Goal: Task Accomplishment & Management: Use online tool/utility

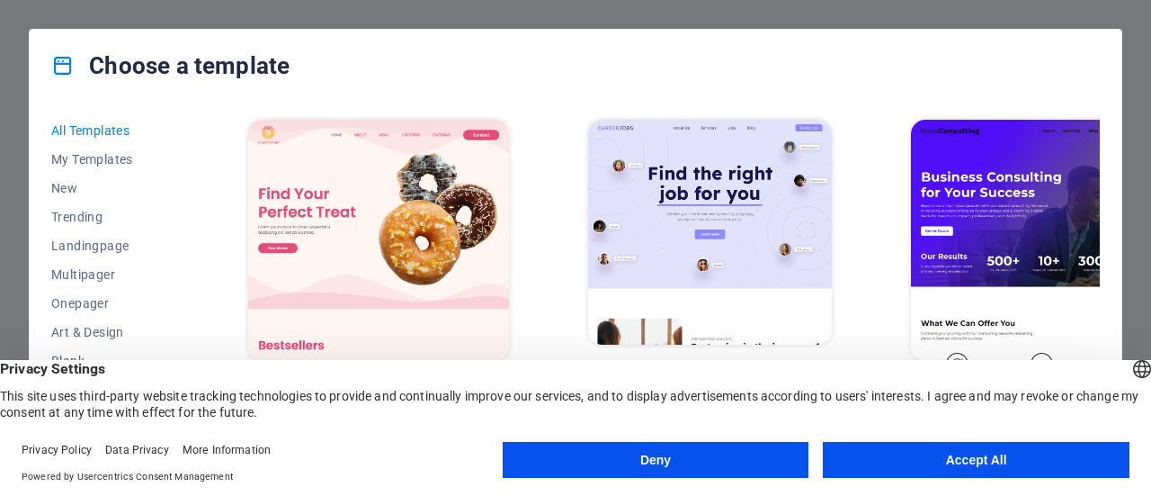
click at [982, 454] on button "Accept All" at bounding box center [976, 460] width 307 height 36
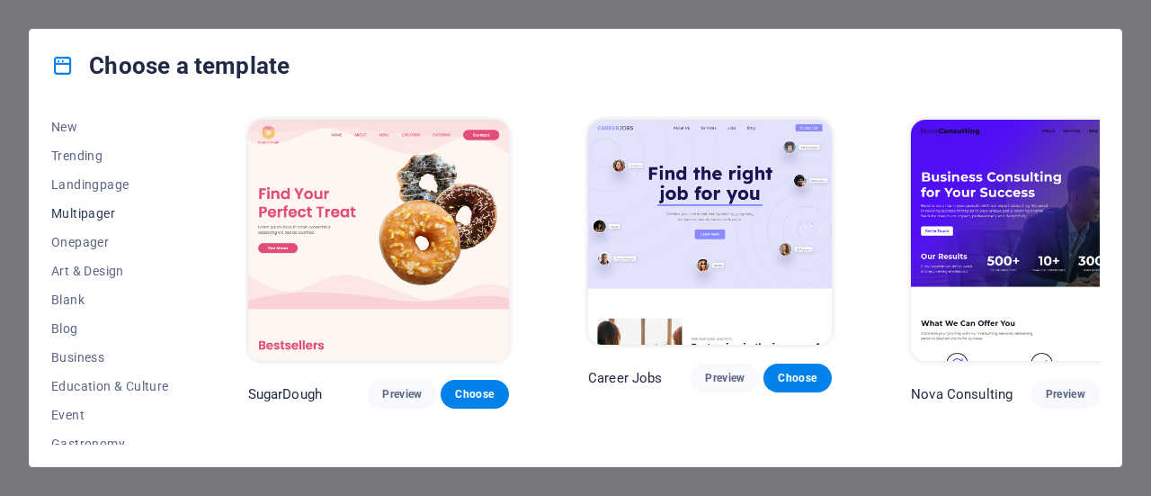
scroll to position [90, 0]
click at [137, 352] on span "Education & Culture" at bounding box center [110, 357] width 118 height 14
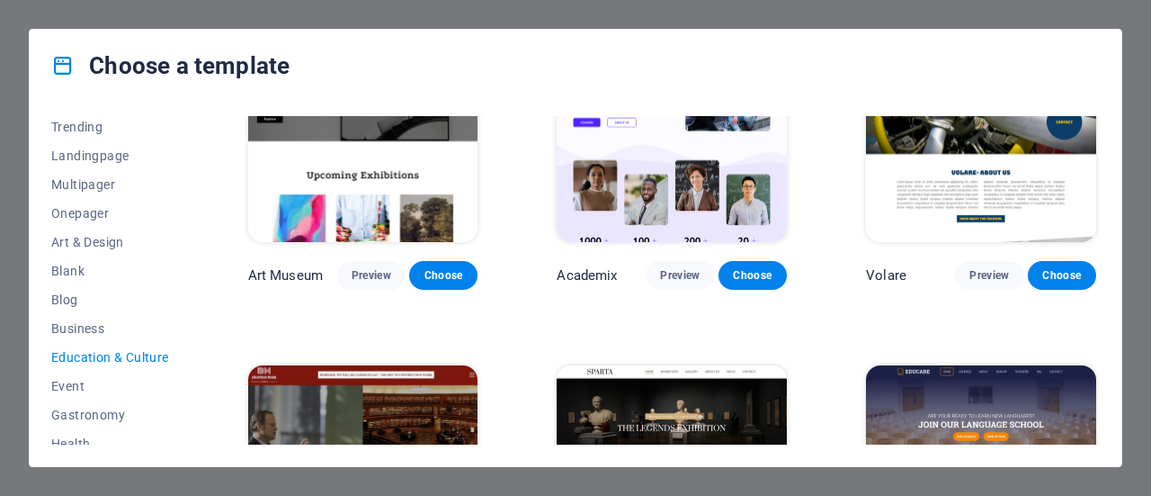
scroll to position [0, 0]
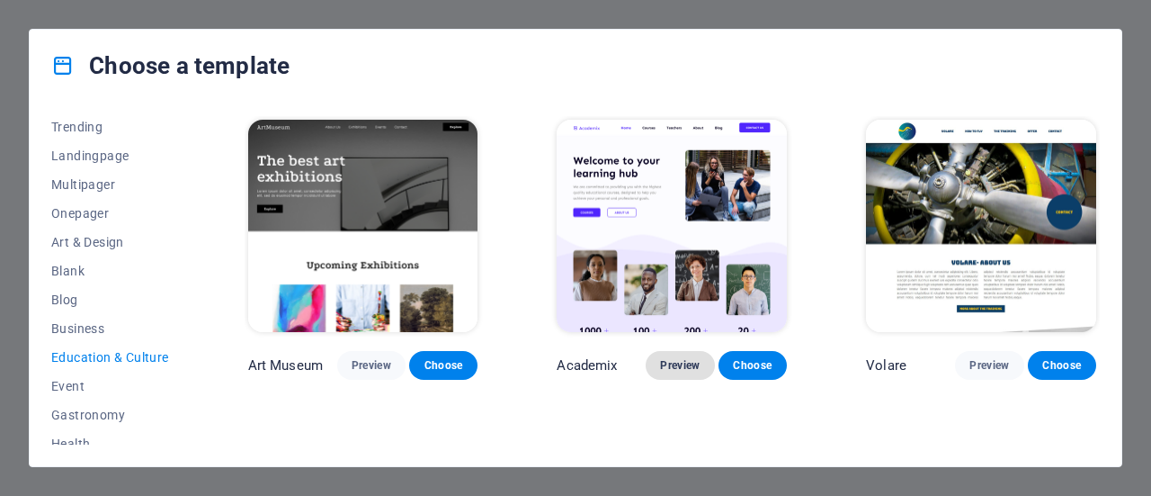
click at [676, 363] on span "Preview" at bounding box center [680, 365] width 40 height 14
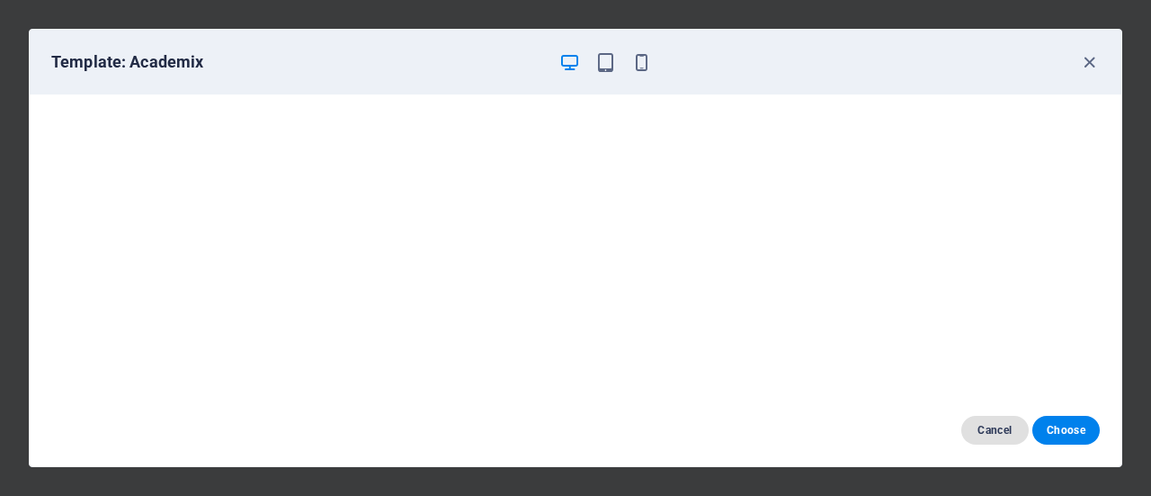
click at [989, 431] on span "Cancel" at bounding box center [995, 430] width 39 height 14
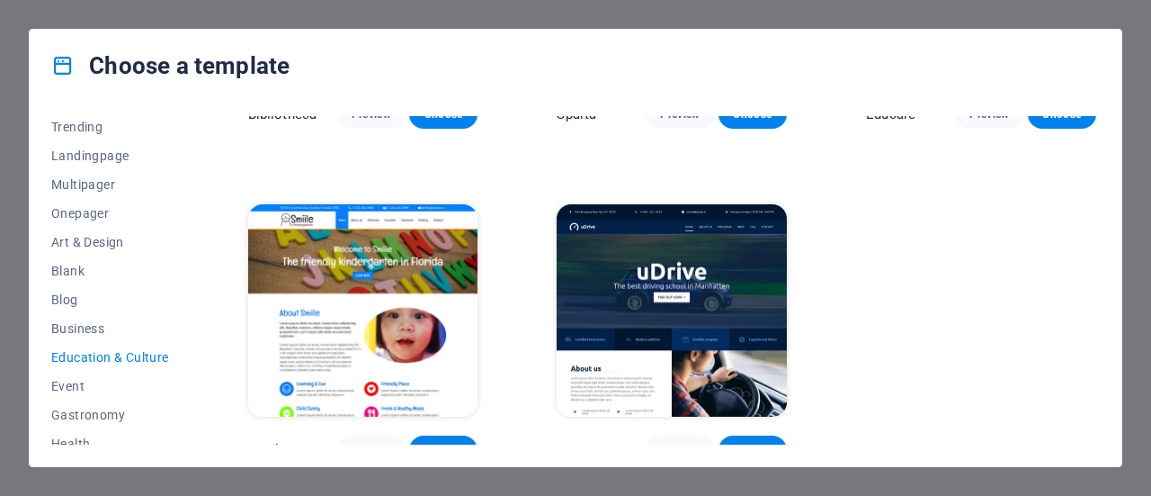
scroll to position [597, 0]
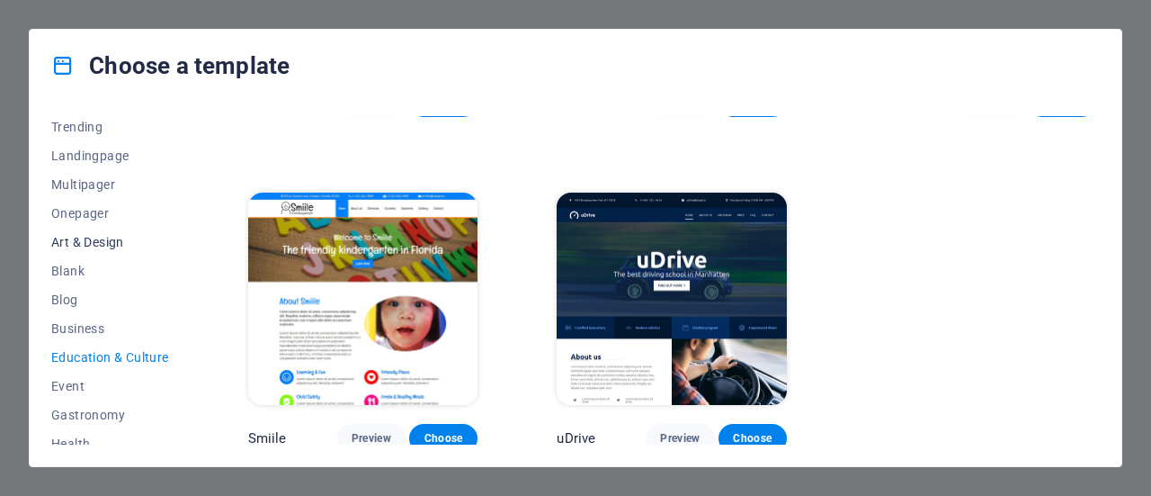
click at [106, 244] on span "Art & Design" at bounding box center [110, 242] width 118 height 14
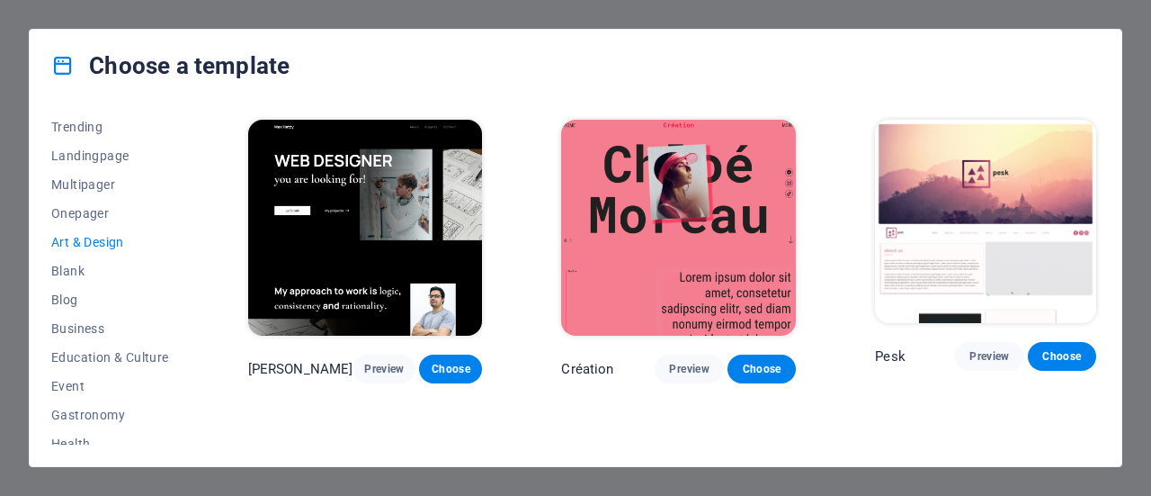
scroll to position [0, 0]
click at [71, 156] on span "Landingpage" at bounding box center [110, 155] width 118 height 14
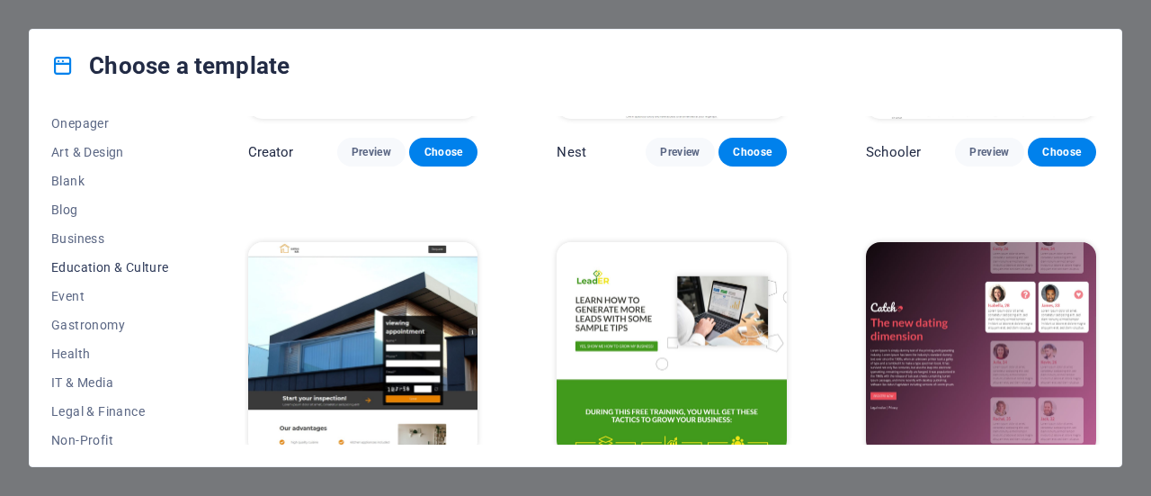
scroll to position [270, 0]
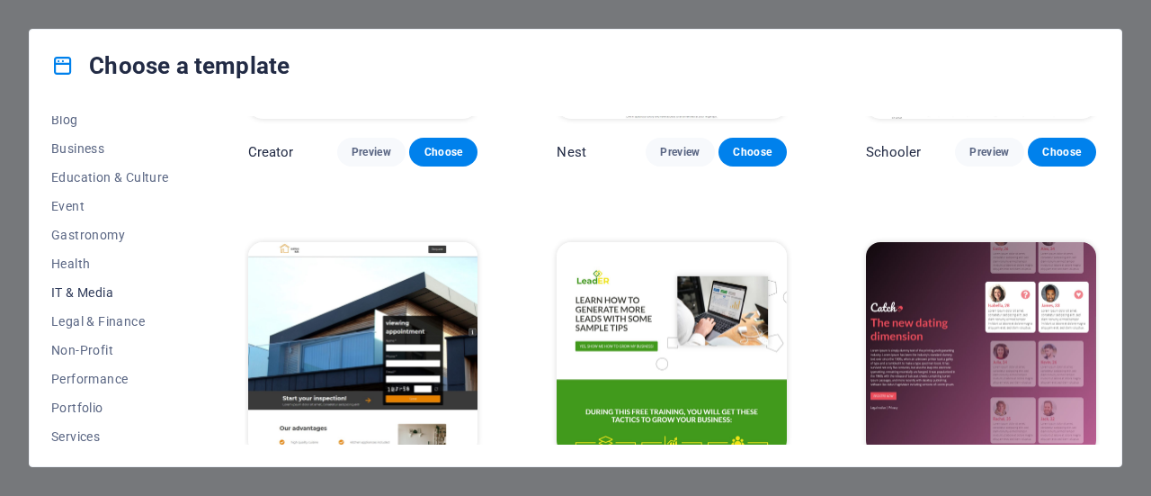
click at [118, 293] on span "IT & Media" at bounding box center [110, 292] width 118 height 14
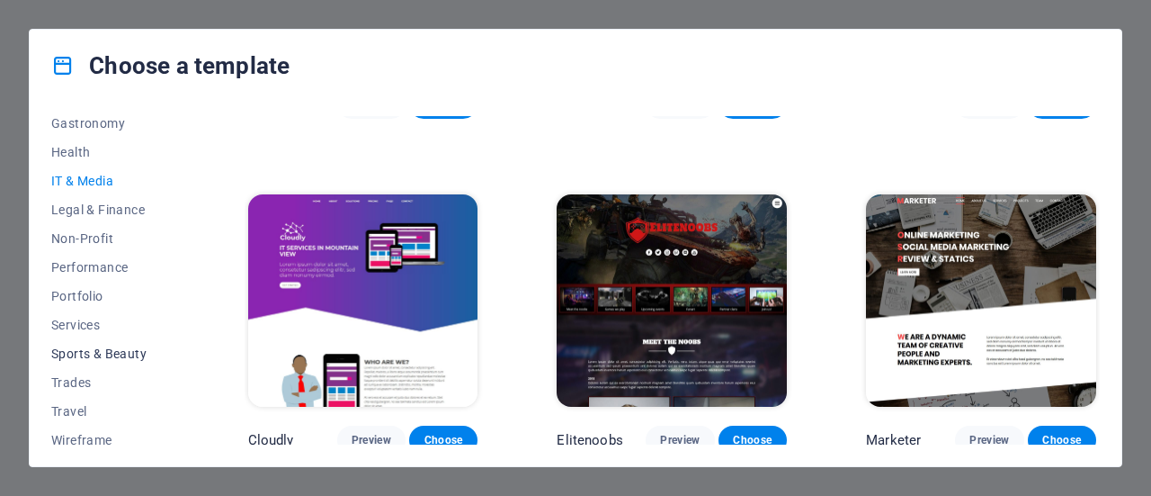
scroll to position [390, 0]
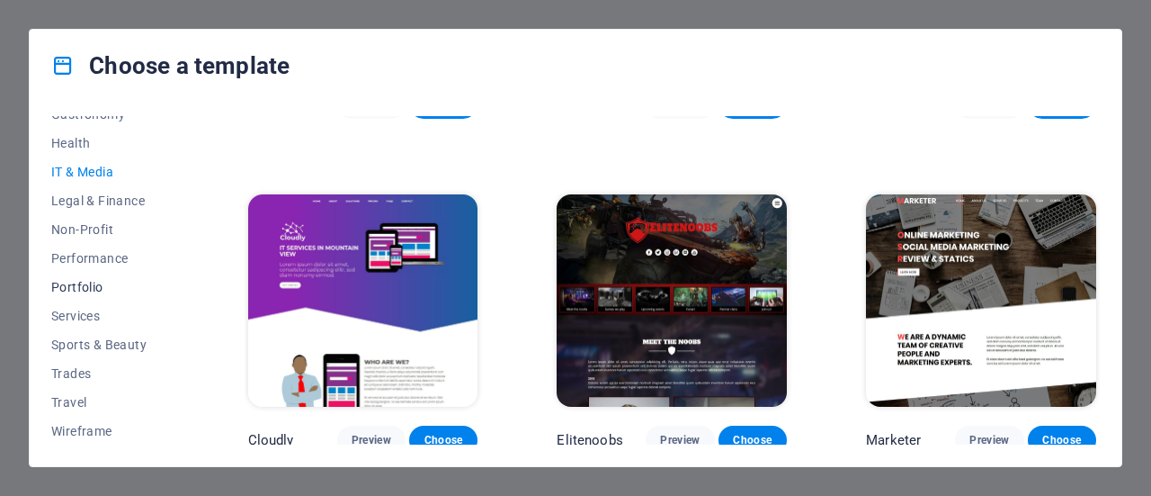
click at [106, 290] on span "Portfolio" at bounding box center [110, 287] width 118 height 14
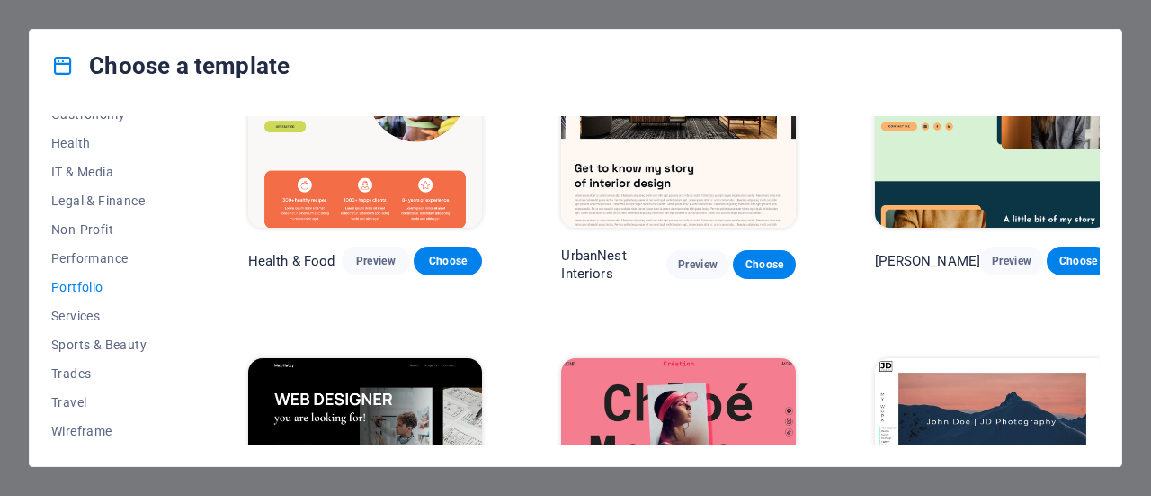
scroll to position [0, 0]
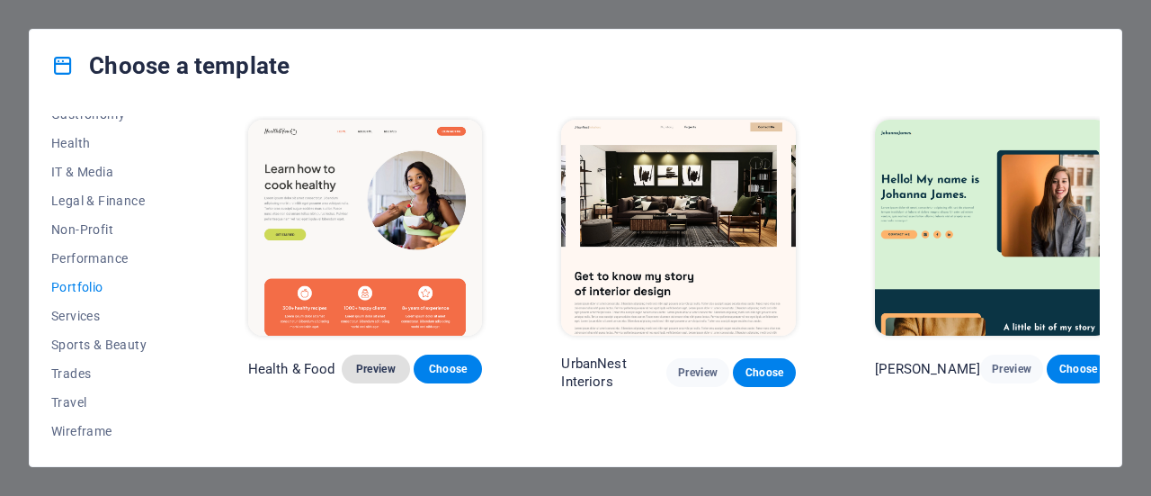
click at [363, 372] on span "Preview" at bounding box center [376, 369] width 40 height 14
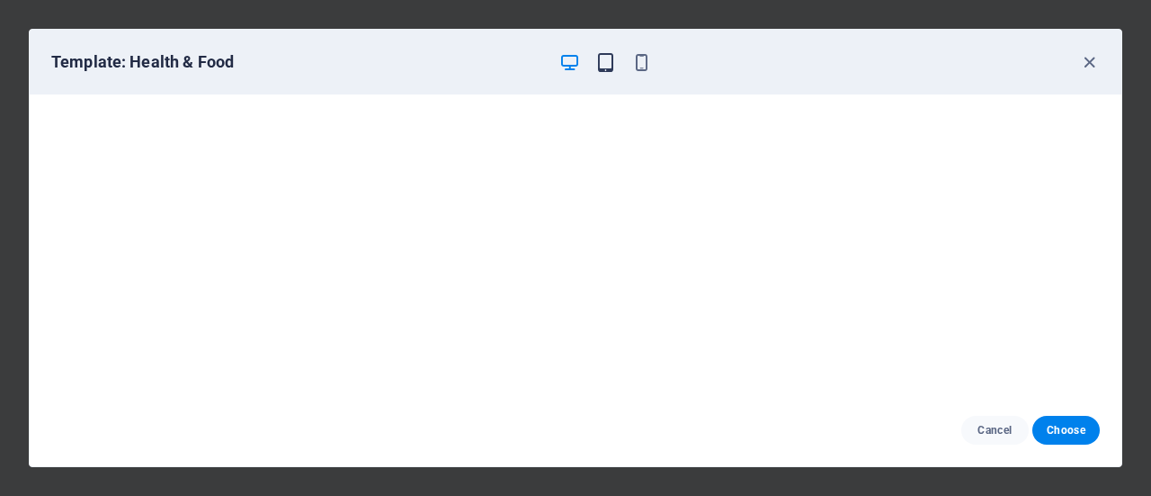
click at [607, 53] on icon "button" at bounding box center [606, 62] width 21 height 21
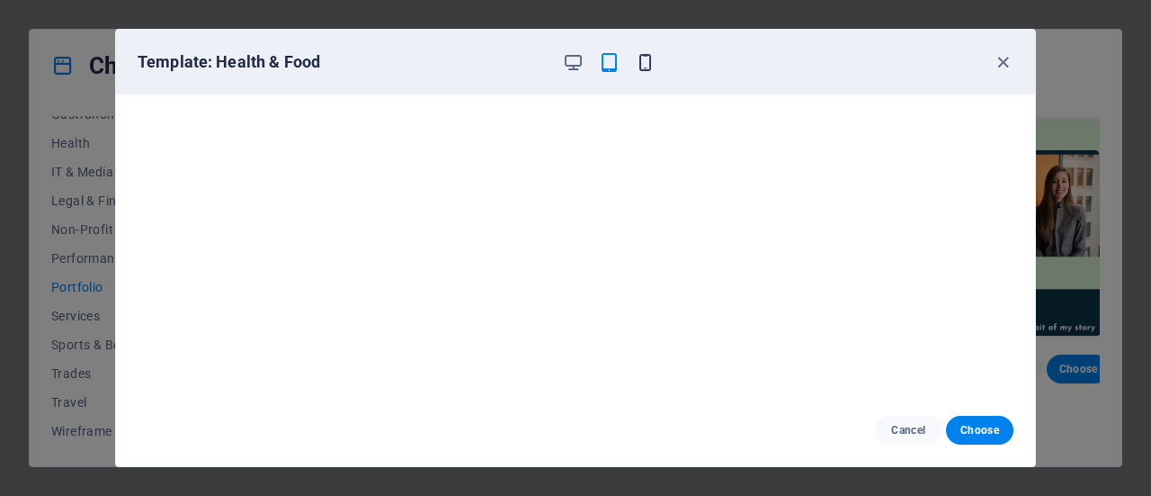
click at [641, 65] on icon "button" at bounding box center [645, 62] width 21 height 21
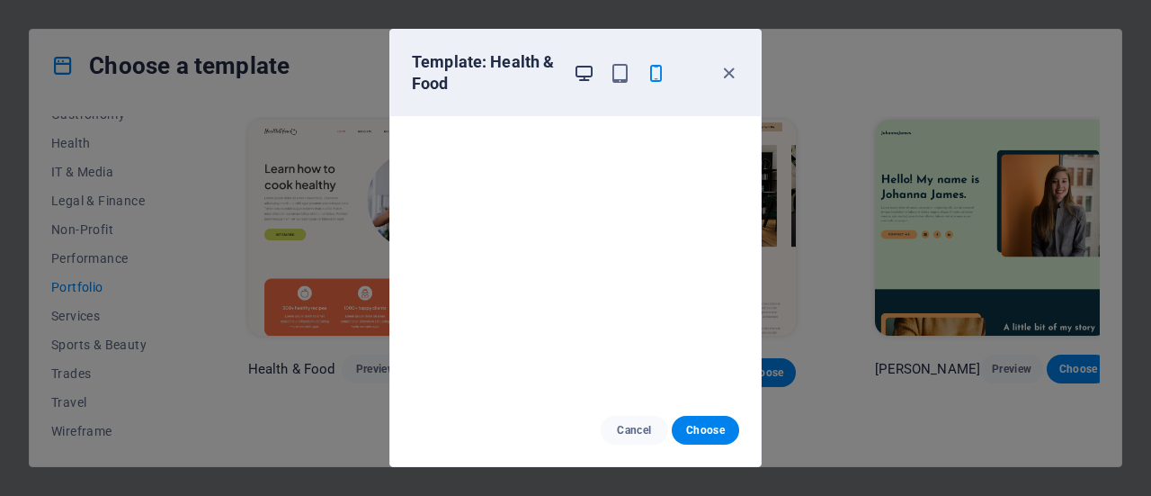
click at [590, 70] on icon "button" at bounding box center [584, 73] width 21 height 21
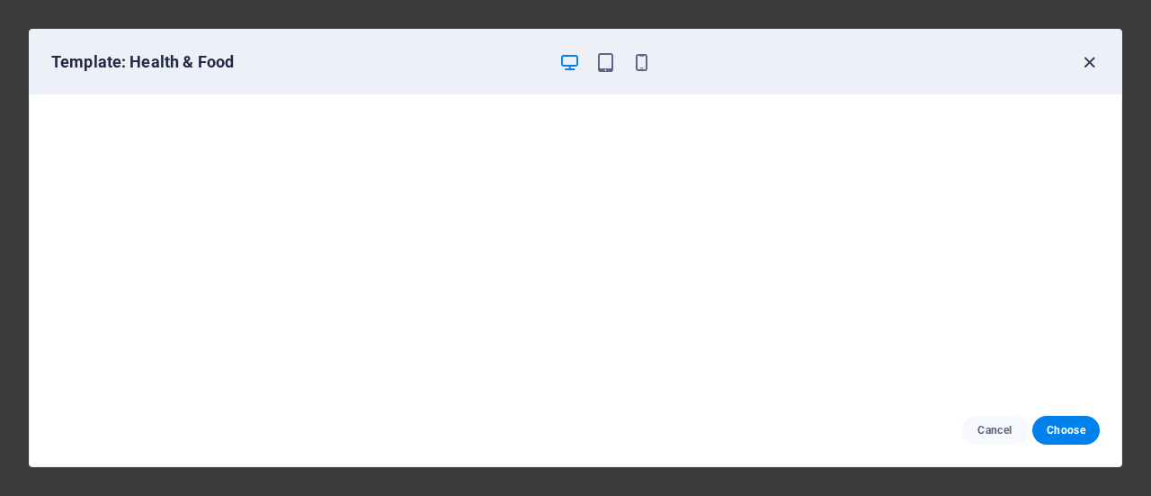
click at [1090, 60] on icon "button" at bounding box center [1089, 62] width 21 height 21
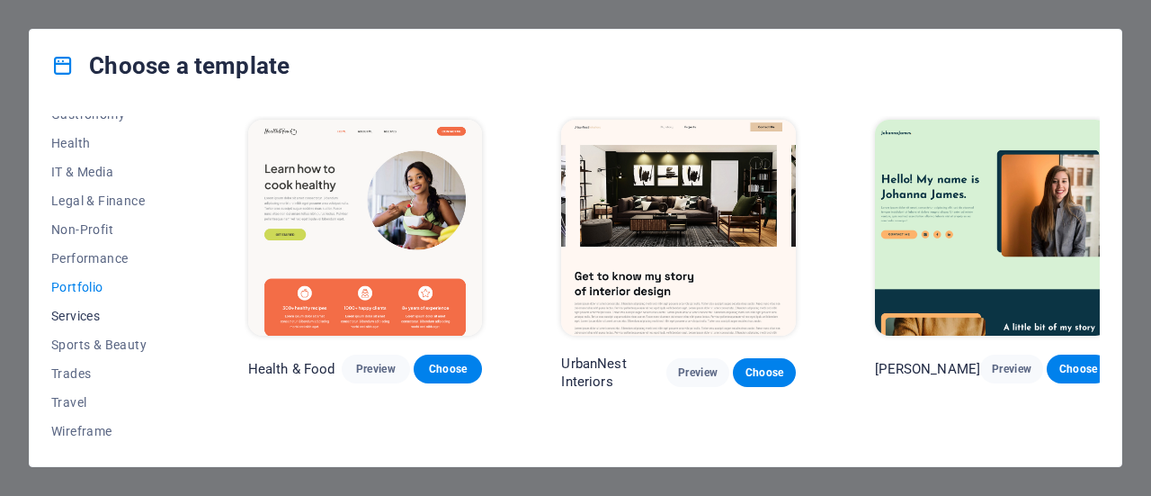
click at [67, 318] on span "Services" at bounding box center [110, 316] width 118 height 14
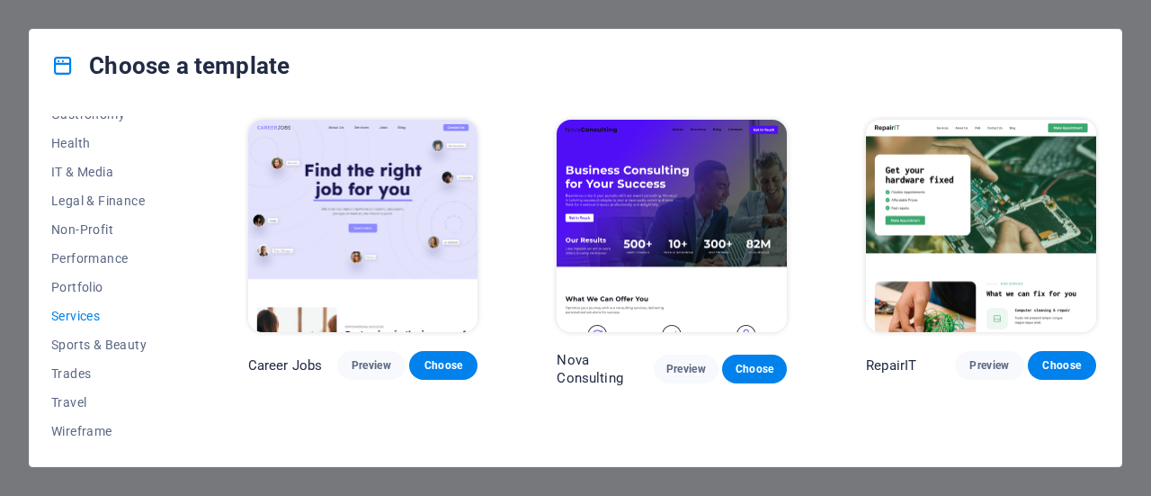
click at [417, 234] on img at bounding box center [363, 226] width 230 height 212
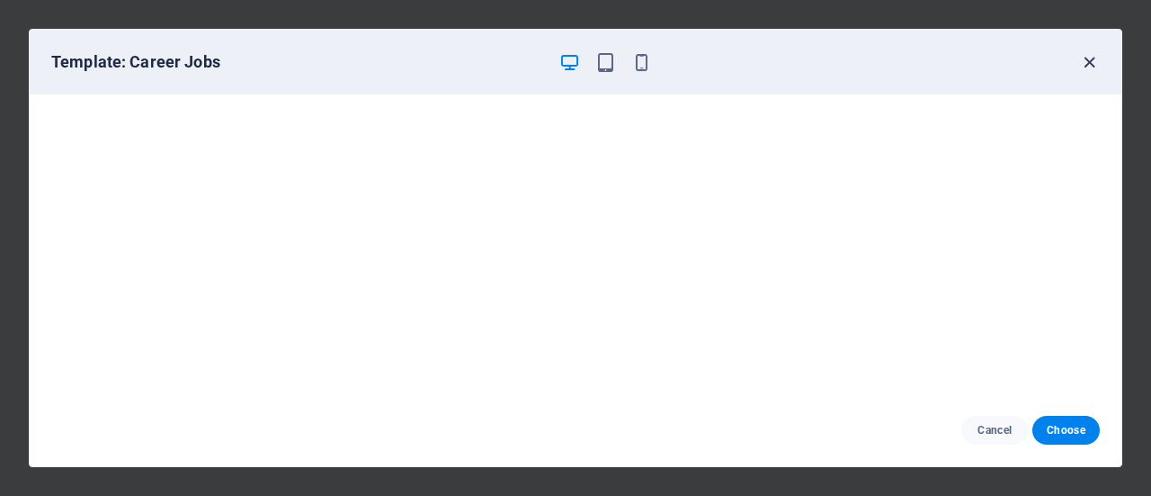
click at [1094, 70] on icon "button" at bounding box center [1089, 62] width 21 height 21
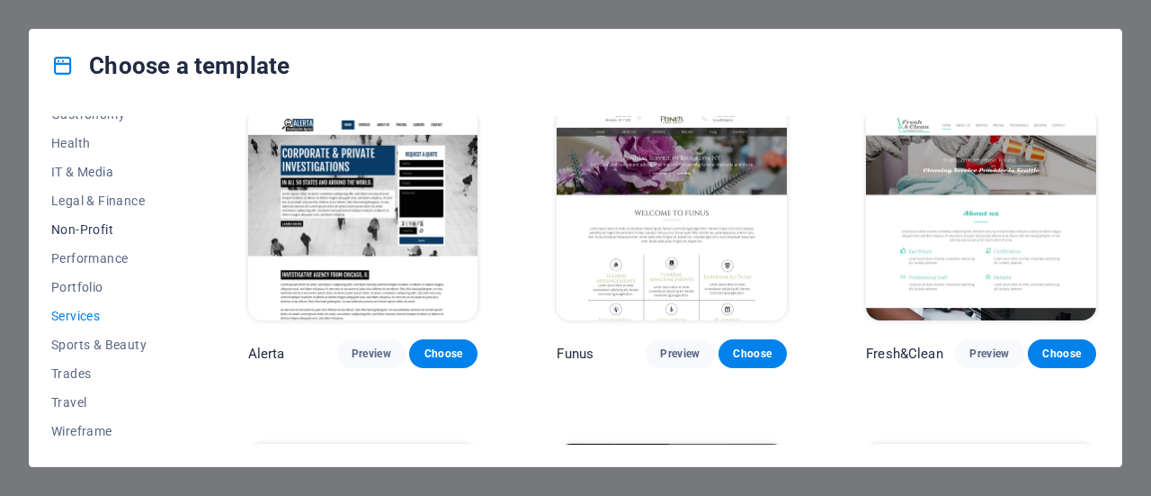
scroll to position [210, 0]
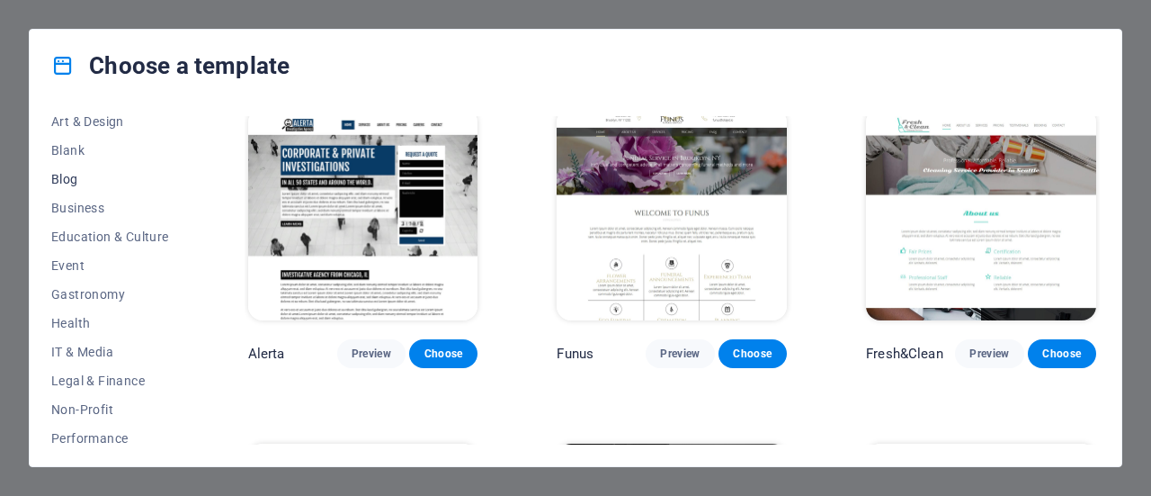
click at [92, 184] on span "Blog" at bounding box center [110, 179] width 118 height 14
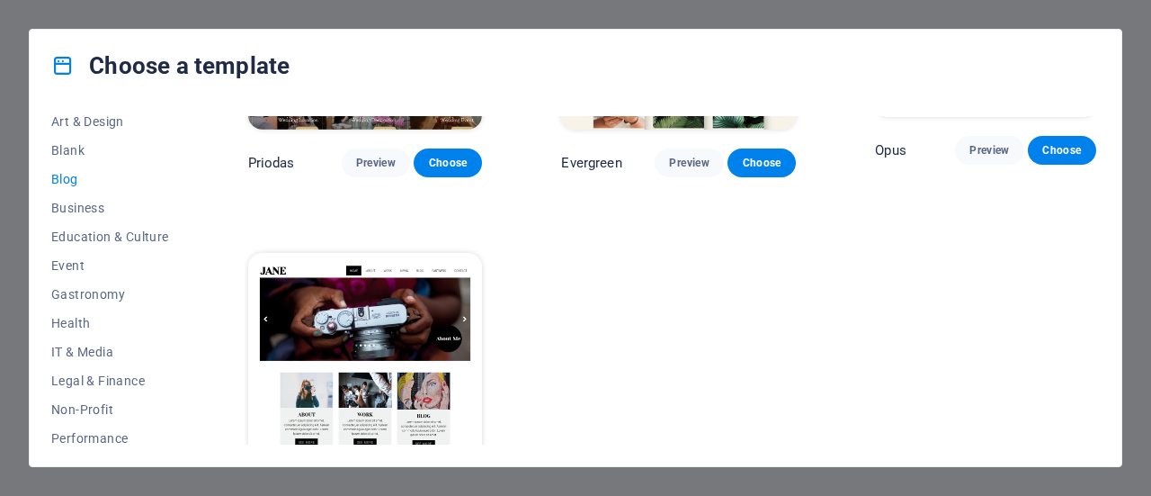
scroll to position [2611, 0]
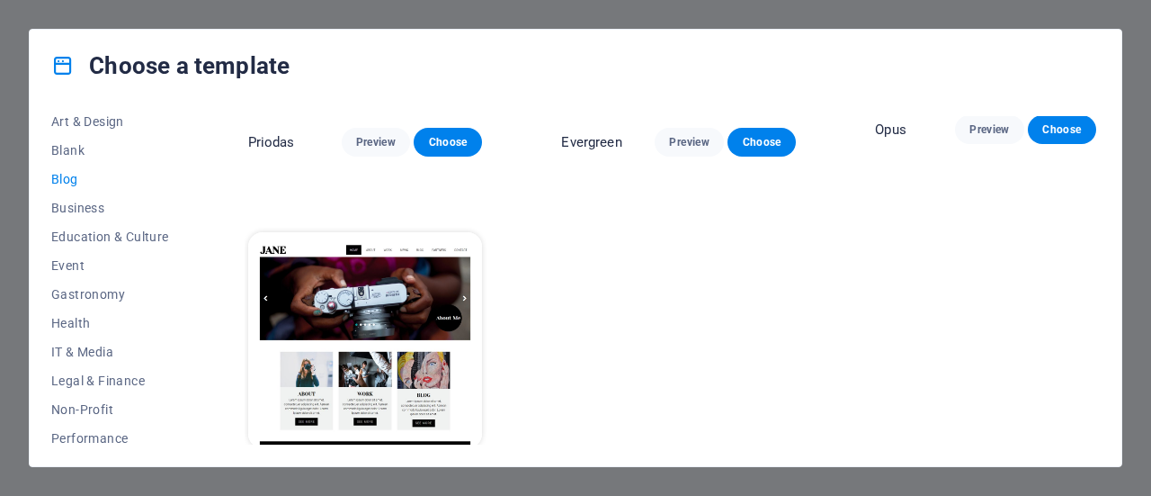
click at [366, 386] on img at bounding box center [365, 340] width 235 height 216
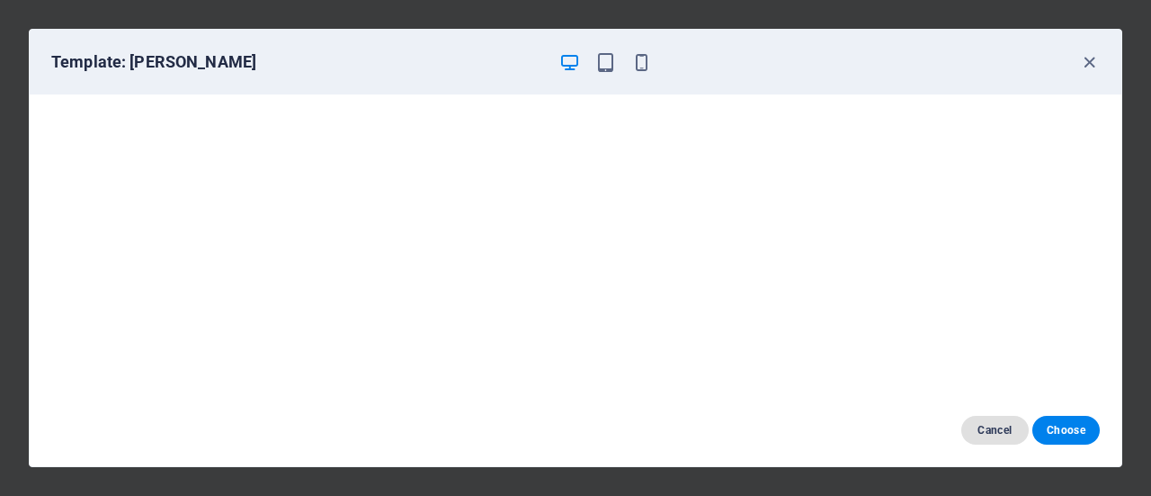
click at [988, 424] on span "Cancel" at bounding box center [995, 430] width 39 height 14
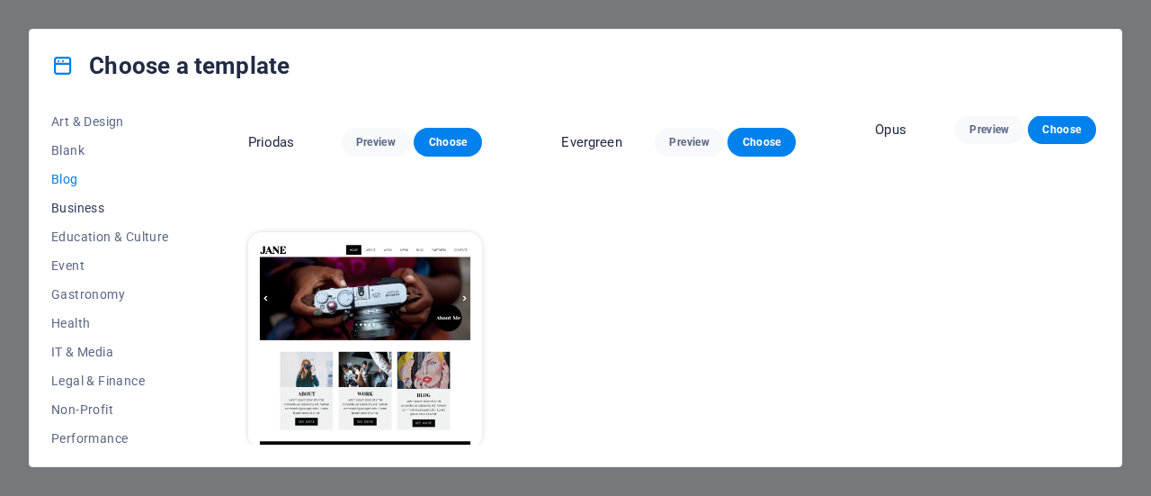
click at [81, 209] on span "Business" at bounding box center [110, 208] width 118 height 14
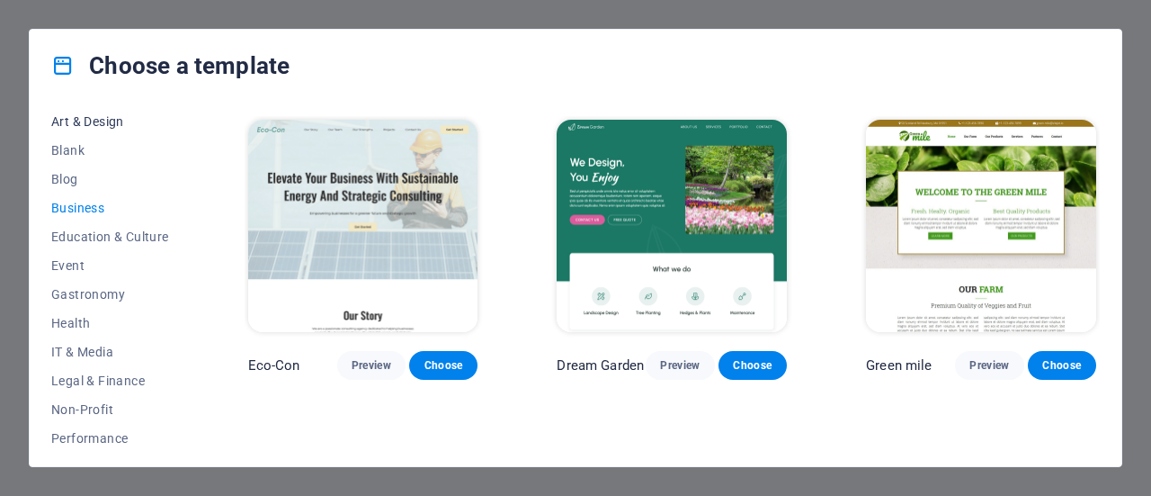
click at [105, 118] on span "Art & Design" at bounding box center [110, 121] width 118 height 14
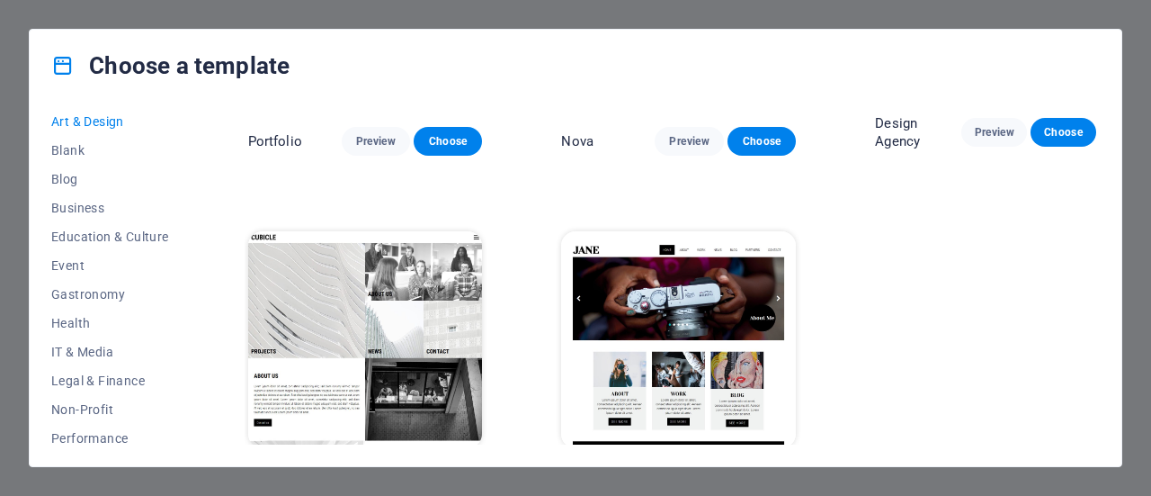
scroll to position [1278, 0]
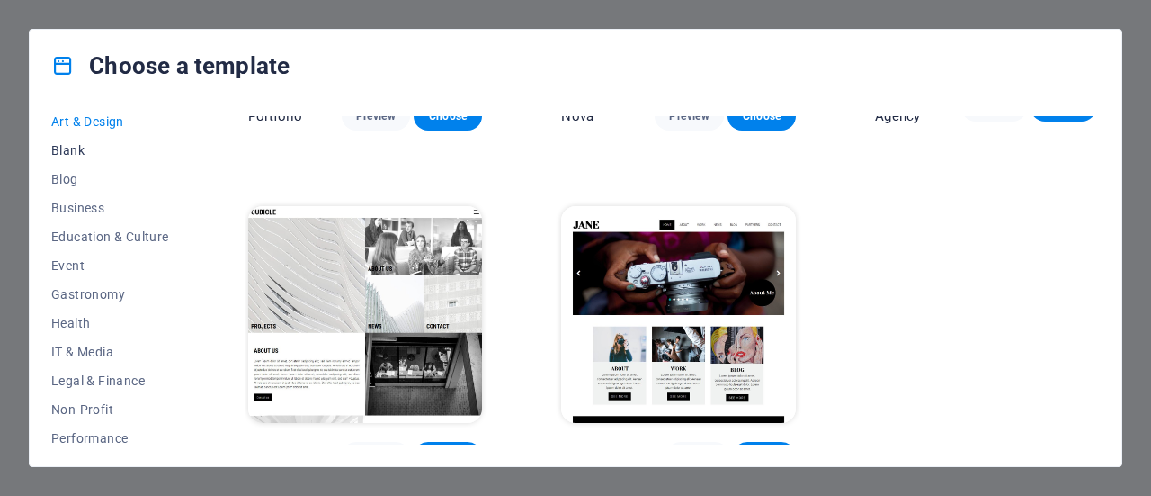
click at [64, 154] on span "Blank" at bounding box center [110, 150] width 118 height 14
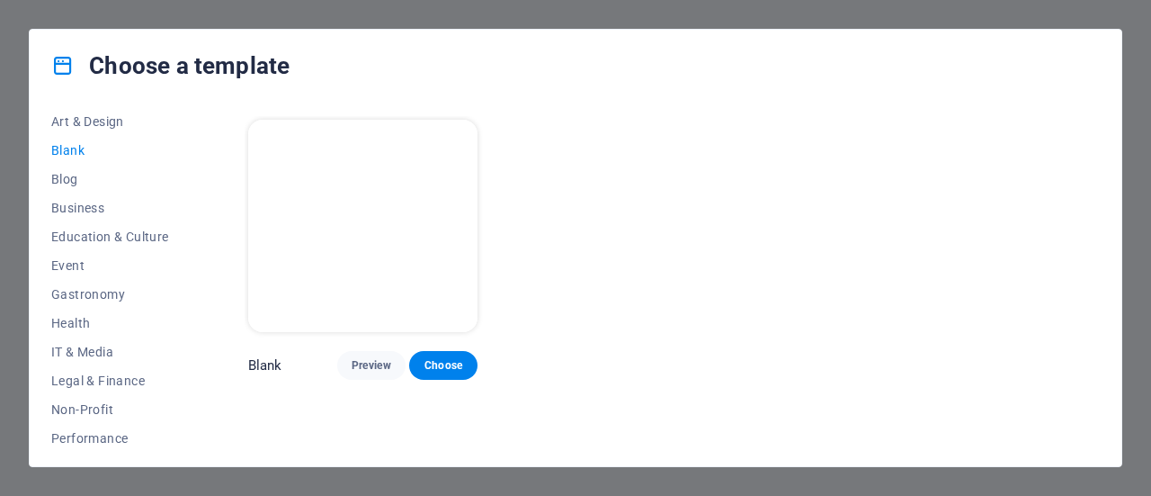
scroll to position [0, 0]
click at [84, 180] on span "Blog" at bounding box center [110, 179] width 118 height 14
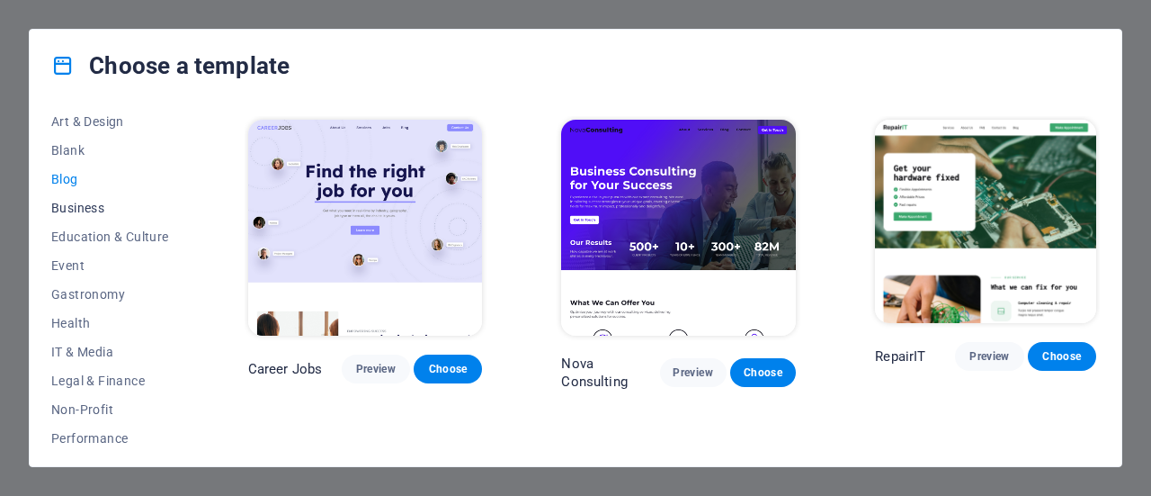
click at [92, 205] on span "Business" at bounding box center [110, 208] width 118 height 14
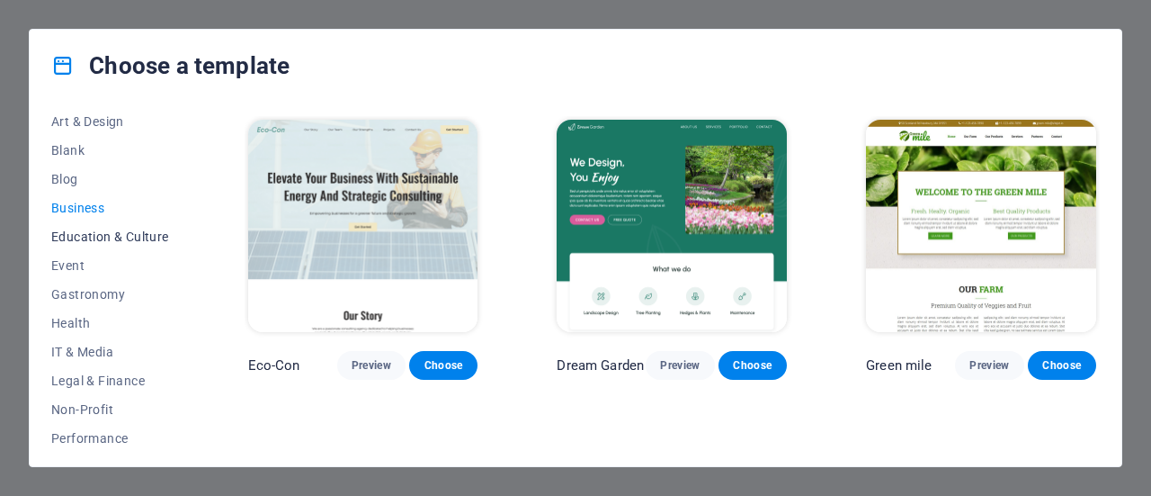
click at [132, 234] on span "Education & Culture" at bounding box center [110, 236] width 118 height 14
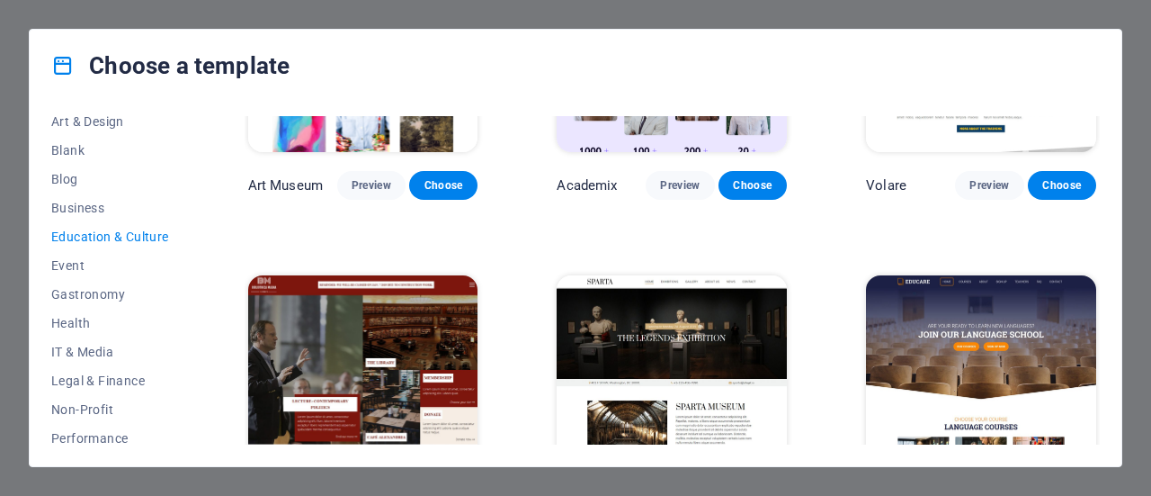
scroll to position [270, 0]
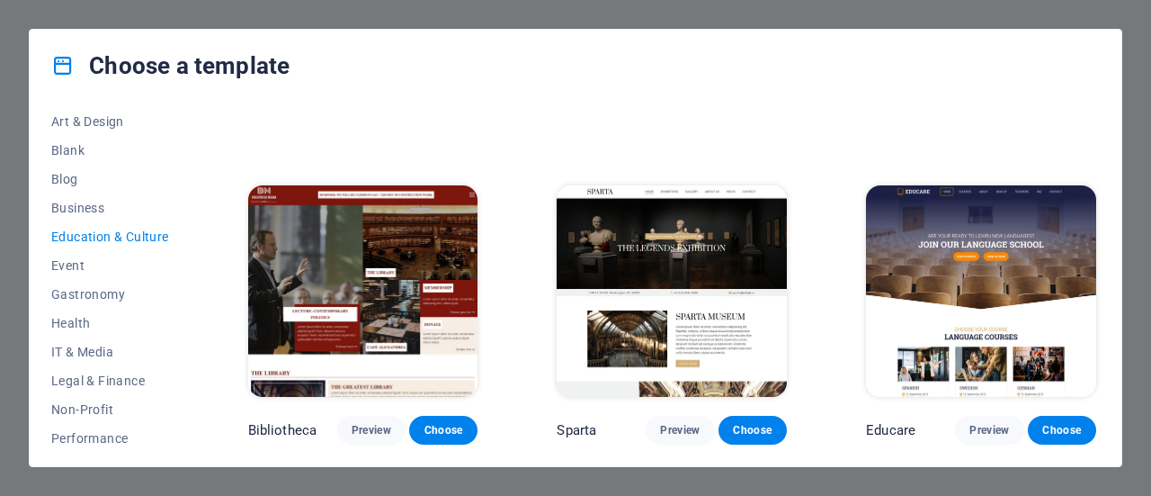
click at [955, 249] on img at bounding box center [981, 291] width 230 height 212
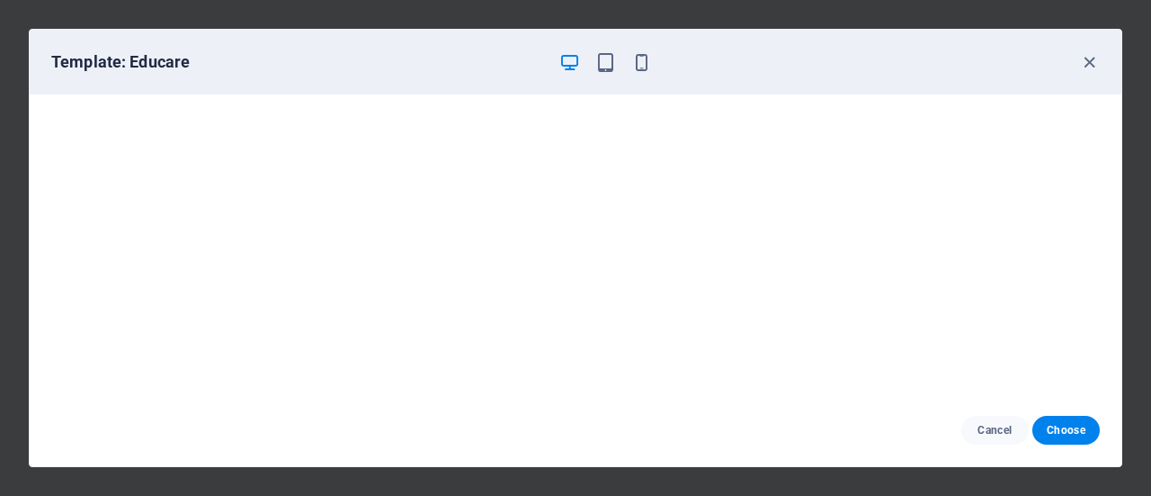
scroll to position [4, 0]
click at [1091, 67] on icon "button" at bounding box center [1089, 62] width 21 height 21
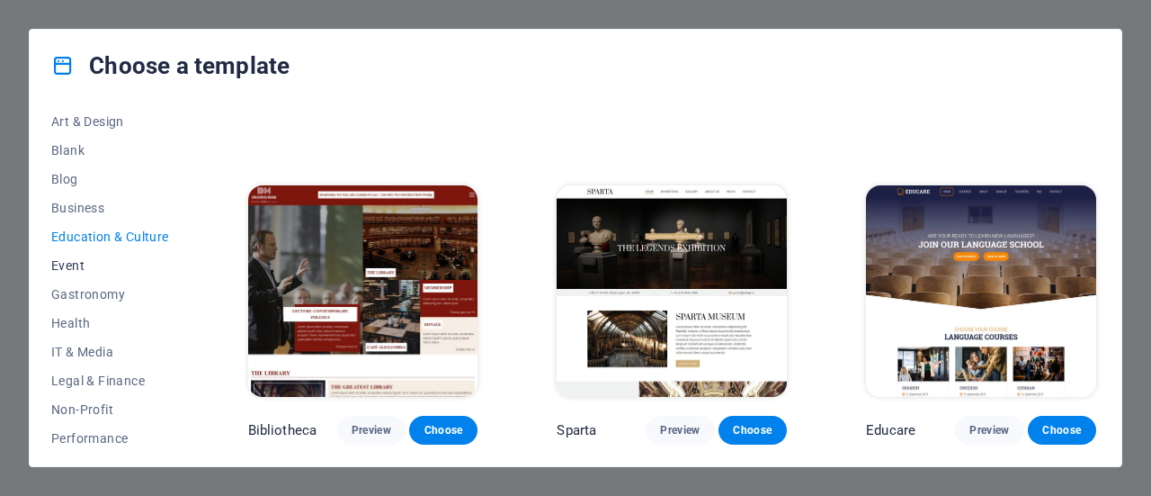
click at [55, 267] on span "Event" at bounding box center [110, 265] width 118 height 14
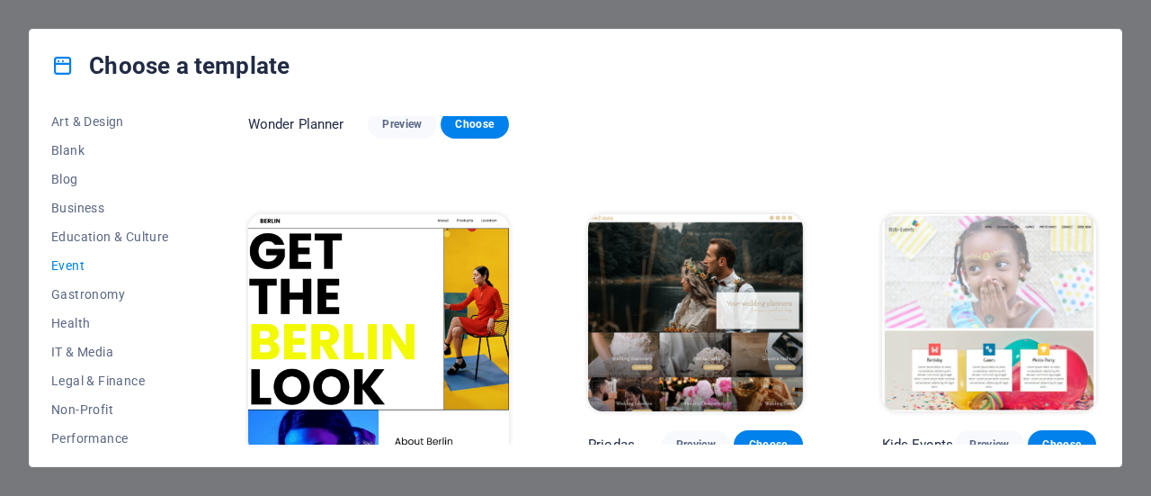
scroll to position [270, 0]
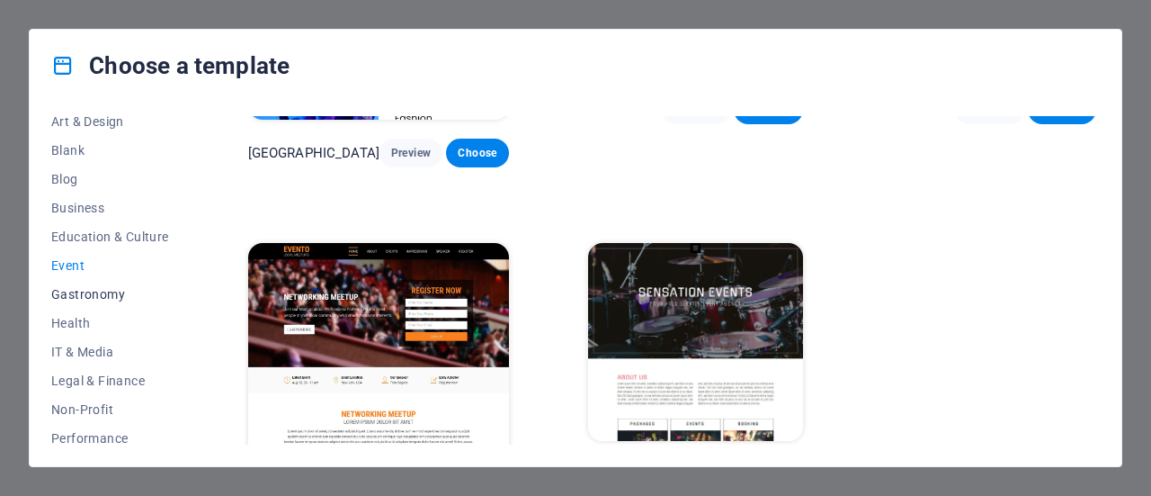
click at [95, 289] on span "Gastronomy" at bounding box center [110, 294] width 118 height 14
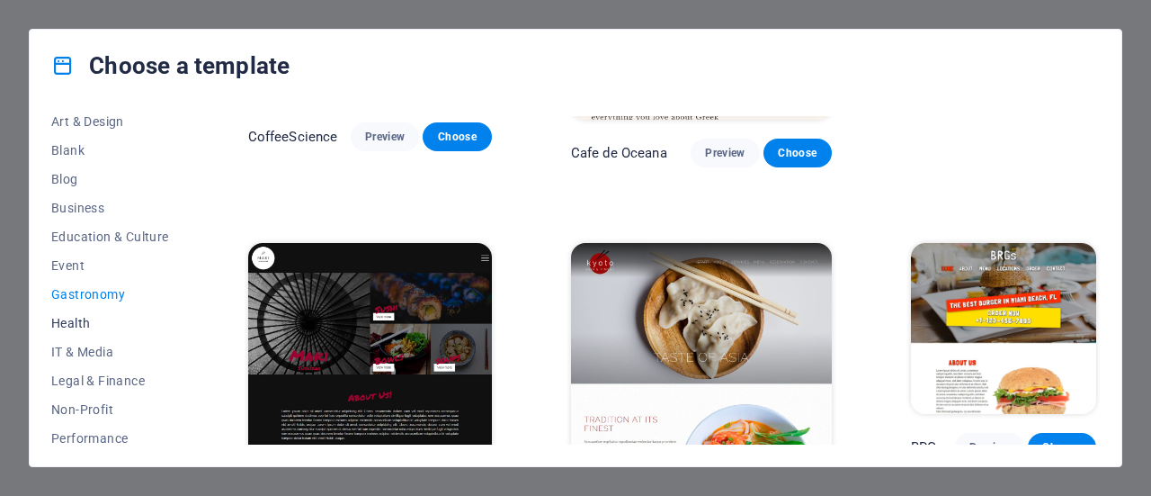
click at [92, 322] on span "Health" at bounding box center [110, 323] width 118 height 14
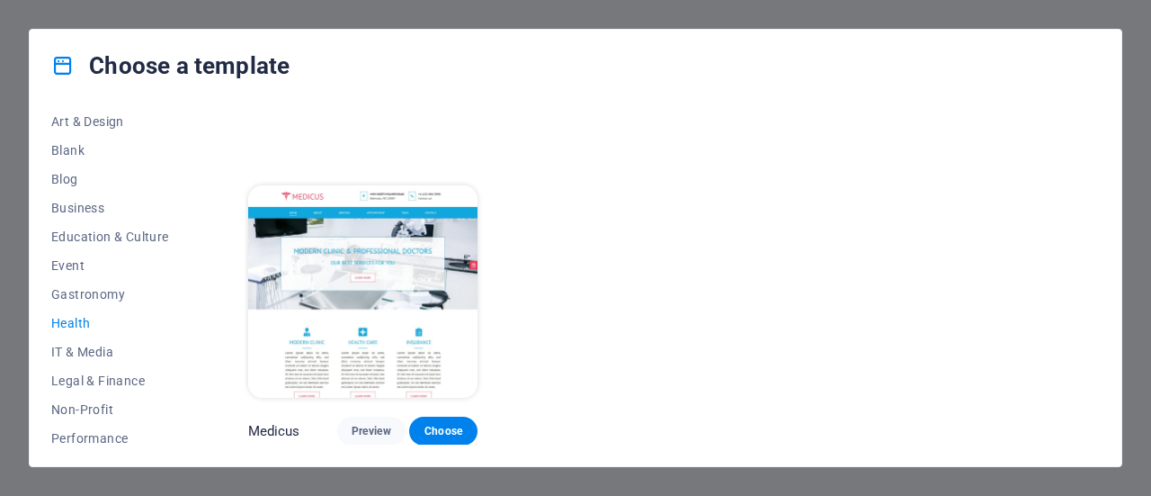
scroll to position [597, 0]
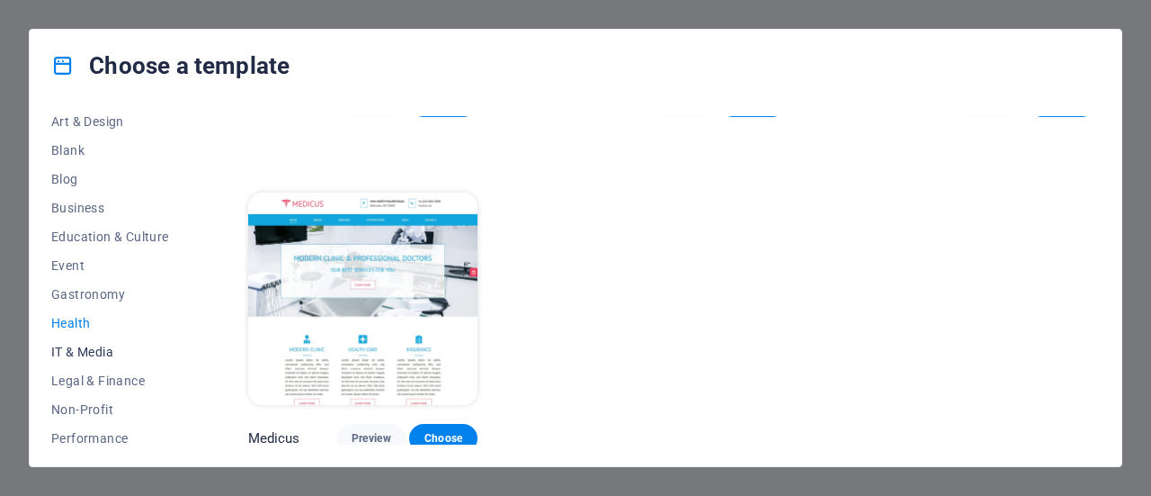
click at [90, 346] on span "IT & Media" at bounding box center [110, 352] width 118 height 14
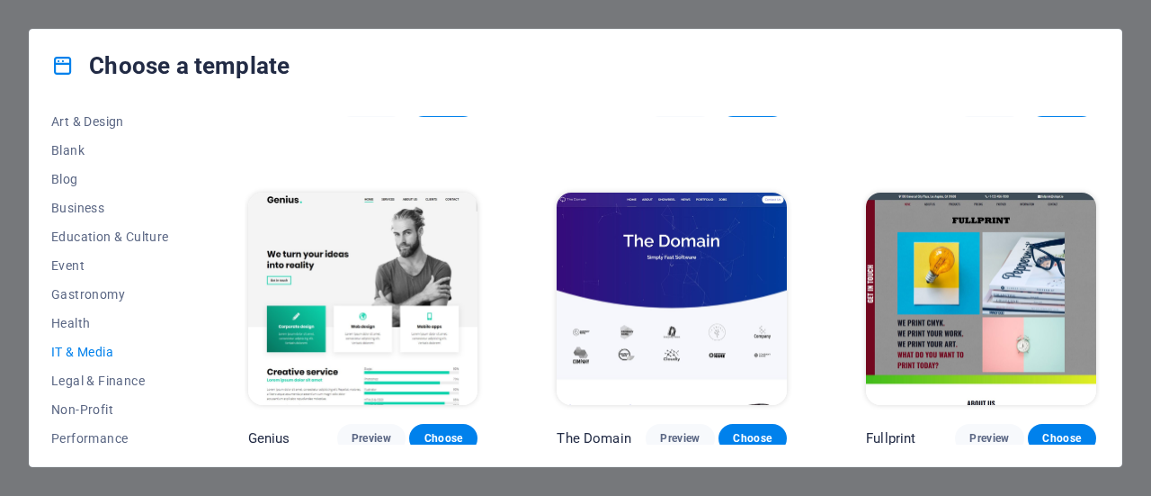
click at [355, 394] on img at bounding box center [363, 299] width 230 height 212
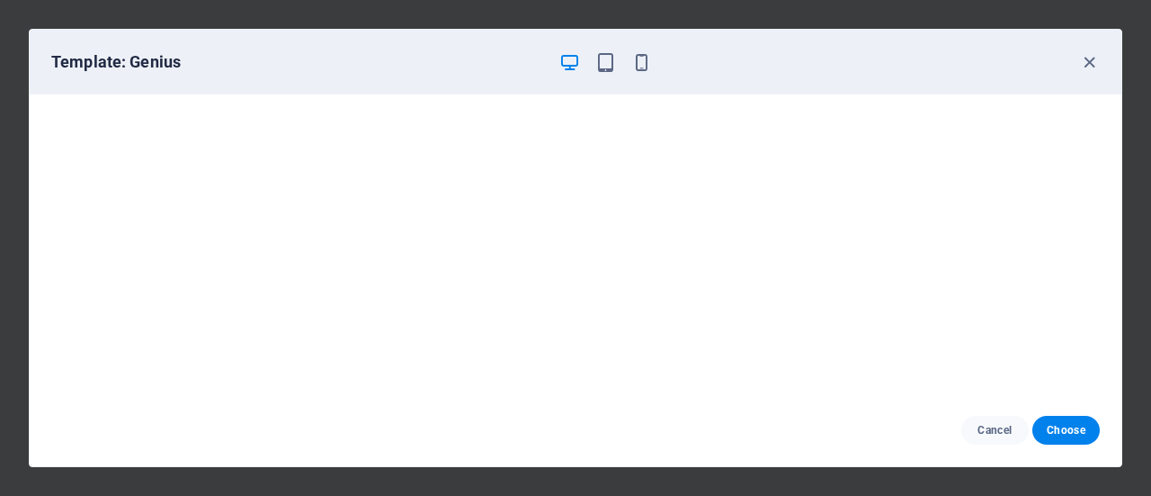
scroll to position [4, 0]
click at [1050, 427] on span "Choose" at bounding box center [1066, 430] width 39 height 14
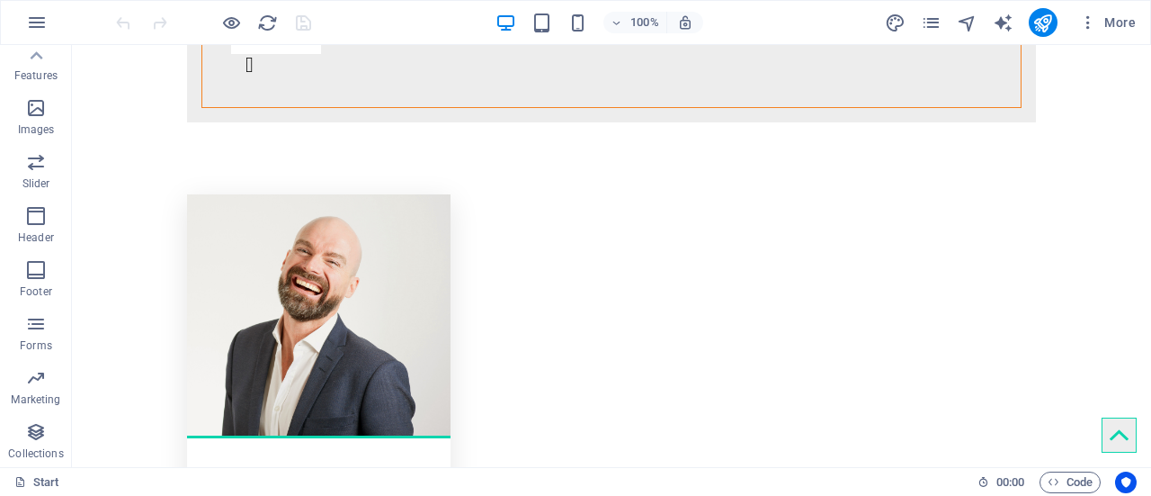
scroll to position [3888, 0]
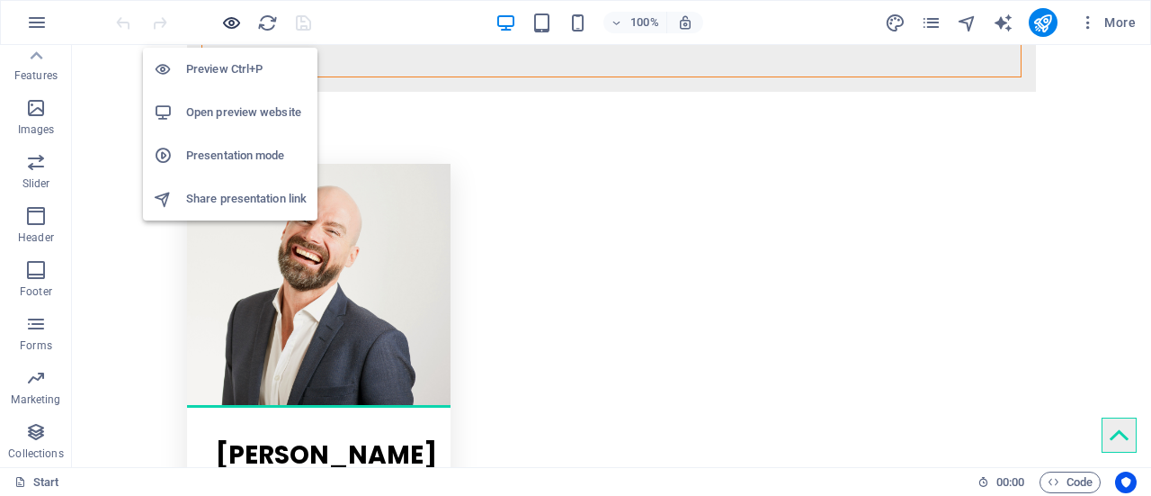
click at [234, 17] on icon "button" at bounding box center [231, 23] width 21 height 21
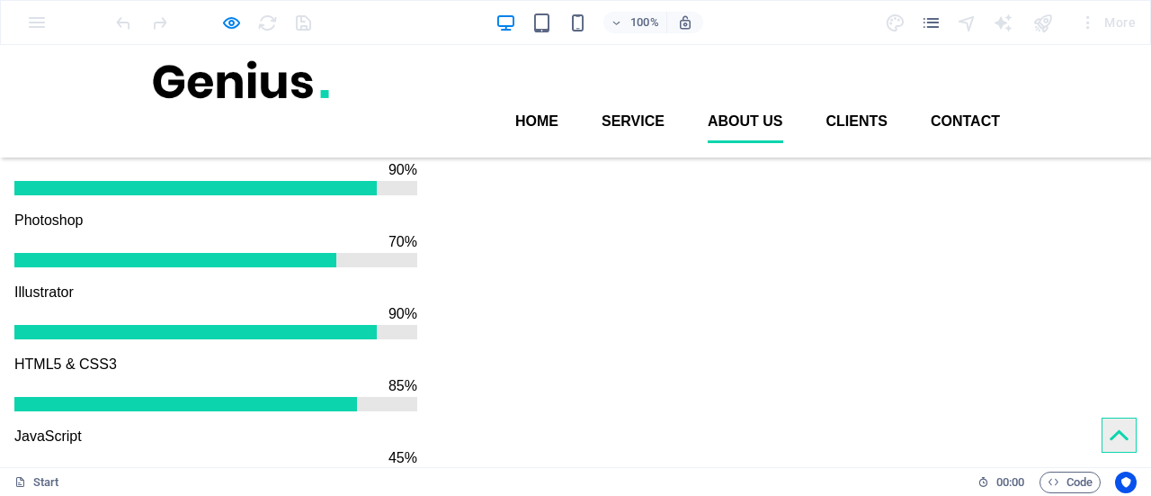
scroll to position [1598, 0]
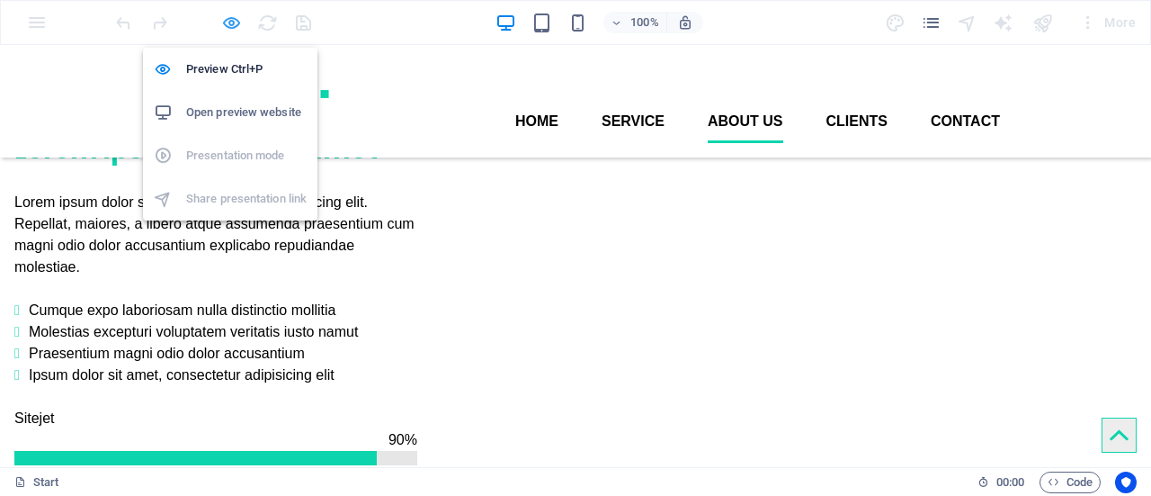
click at [224, 24] on icon "button" at bounding box center [231, 23] width 21 height 21
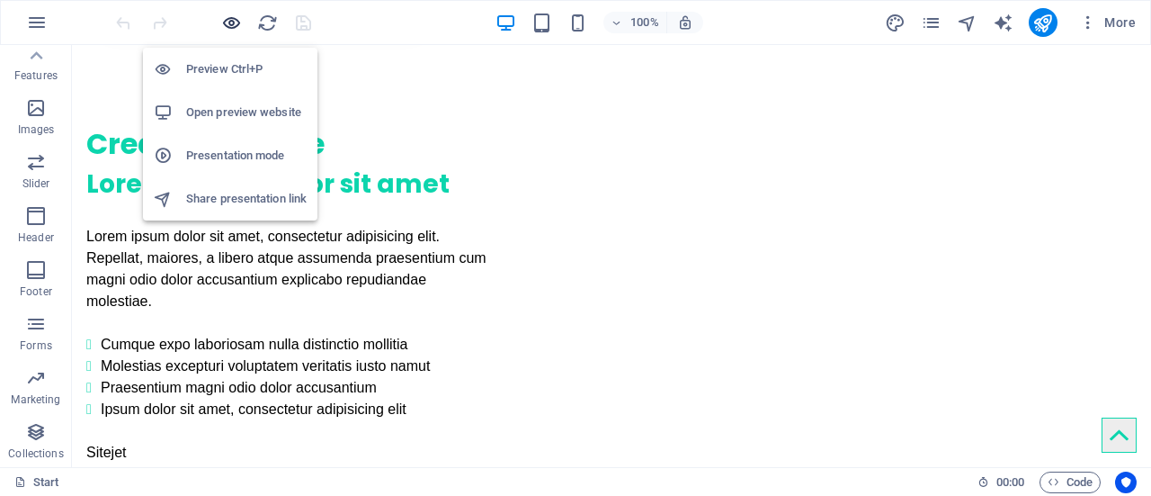
scroll to position [1599, 0]
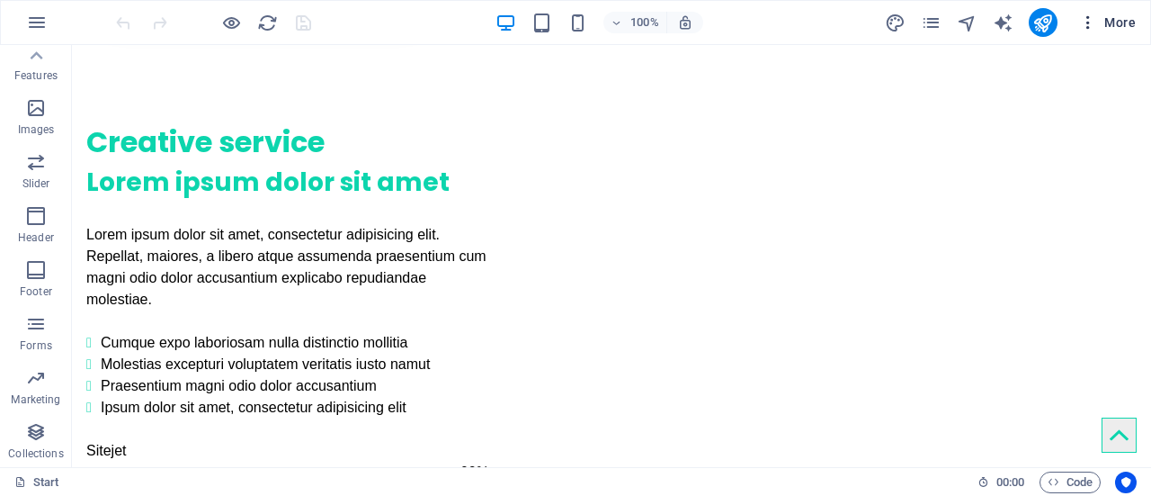
click at [1134, 21] on span "More" at bounding box center [1107, 22] width 57 height 18
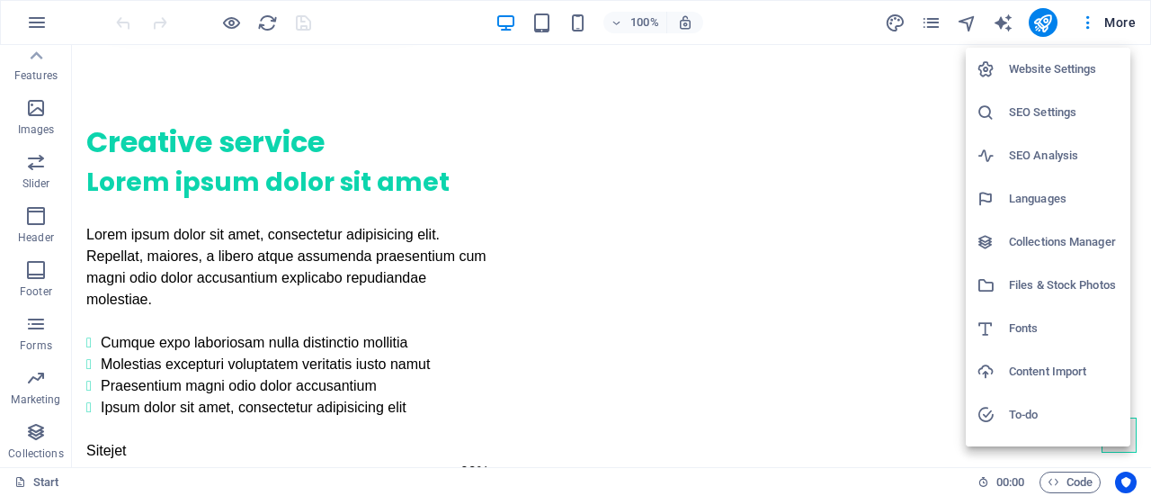
click at [1069, 69] on h6 "Website Settings" at bounding box center [1064, 69] width 111 height 22
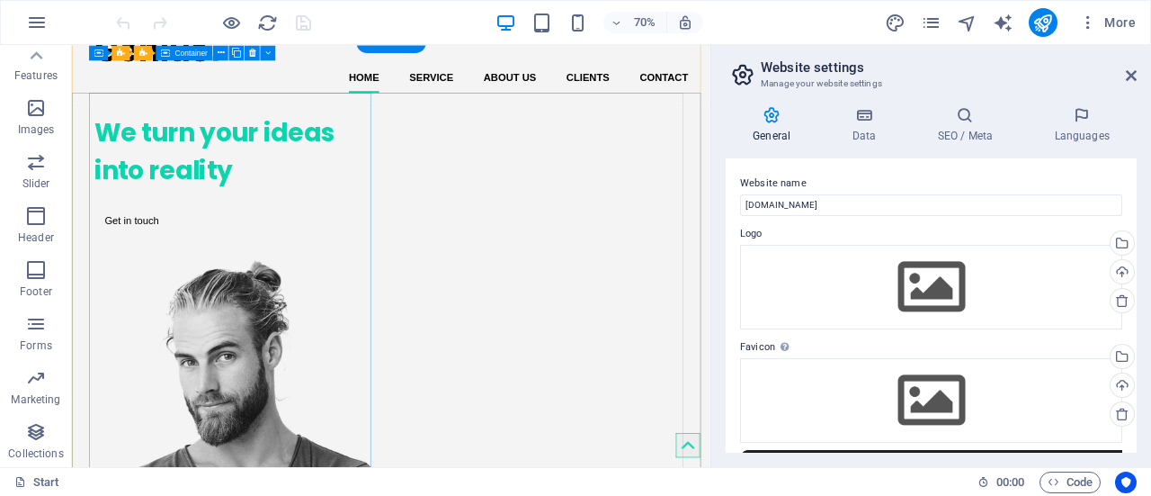
scroll to position [0, 0]
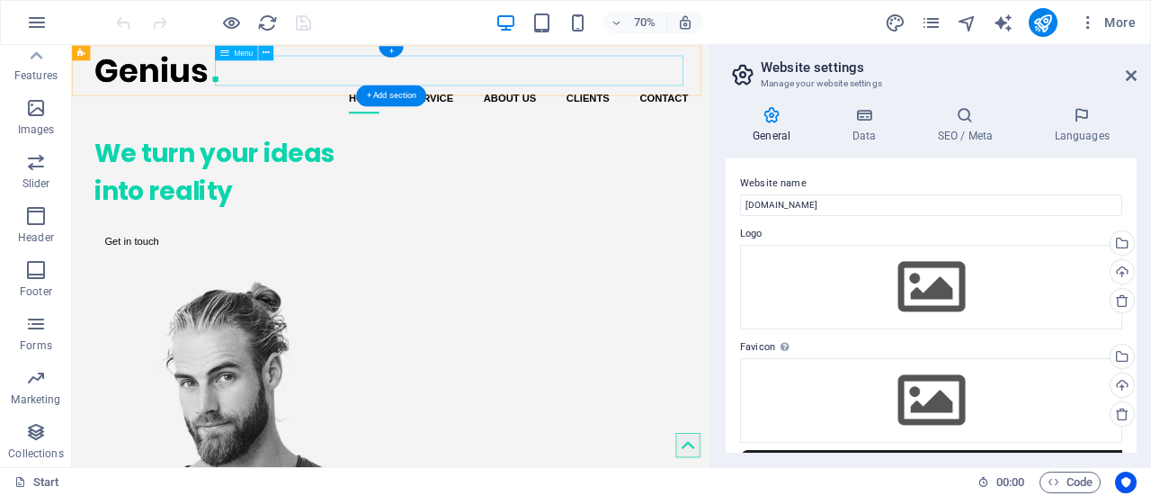
click at [596, 100] on nav "Home Service About us Clients Contact" at bounding box center [527, 121] width 849 height 43
click at [660, 100] on nav "Home Service About us Clients Contact" at bounding box center [527, 121] width 849 height 43
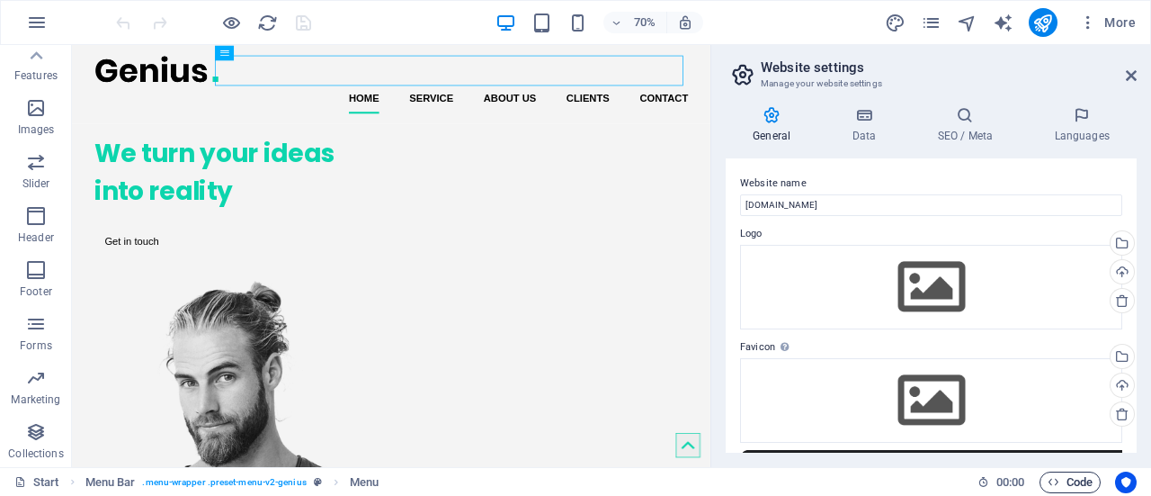
click at [1061, 485] on span "Code" at bounding box center [1070, 482] width 45 height 22
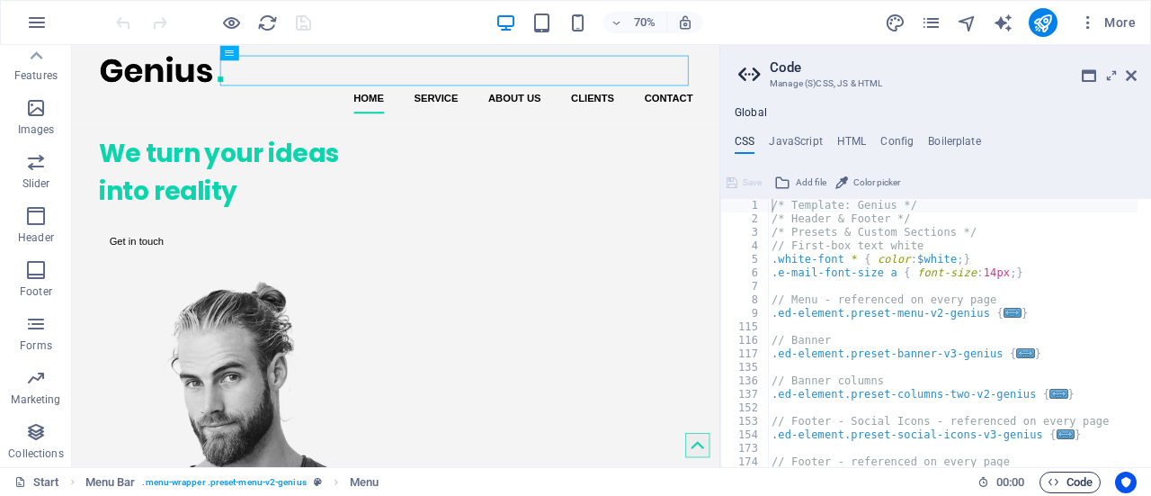
click at [1061, 484] on span "Code" at bounding box center [1070, 482] width 45 height 22
click at [1135, 76] on icon at bounding box center [1131, 75] width 11 height 14
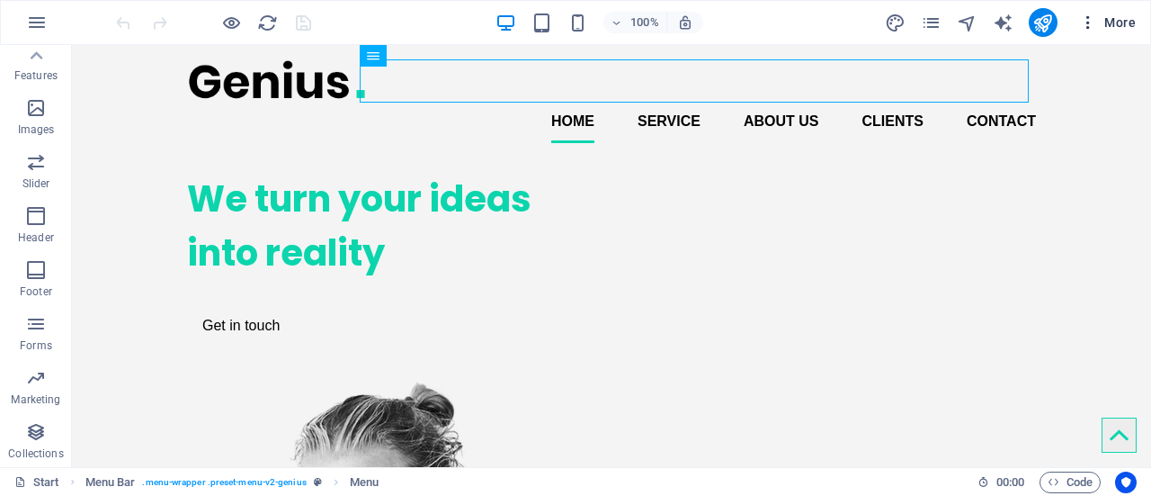
click at [1087, 14] on icon "button" at bounding box center [1088, 22] width 18 height 18
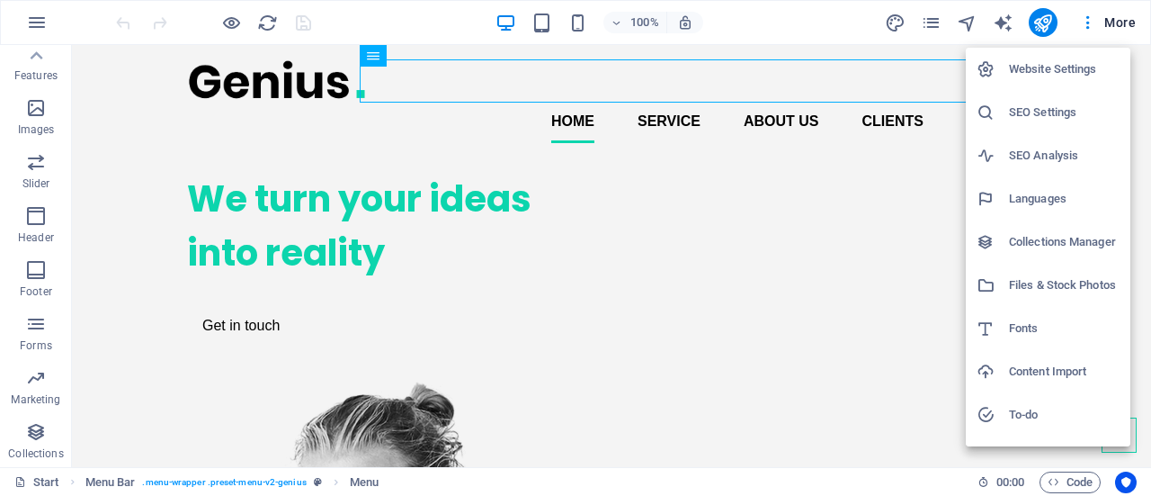
click at [1018, 252] on h6 "Collections Manager" at bounding box center [1064, 242] width 111 height 22
